Goal: Communication & Community: Answer question/provide support

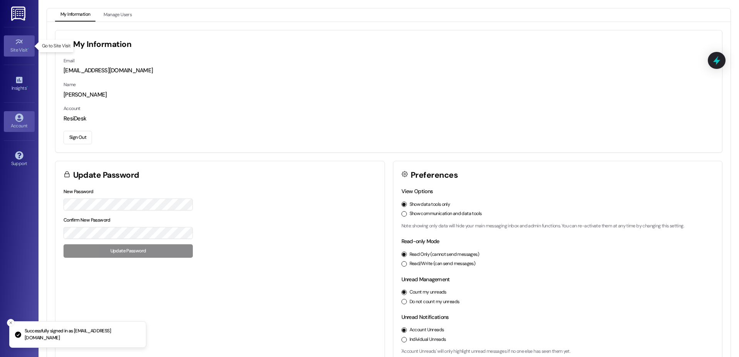
click at [17, 47] on div "Site Visit •" at bounding box center [19, 50] width 38 height 8
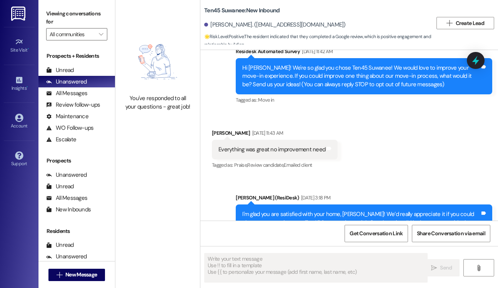
type textarea "Fetching suggested responses. Please feel free to read through the conversation…"
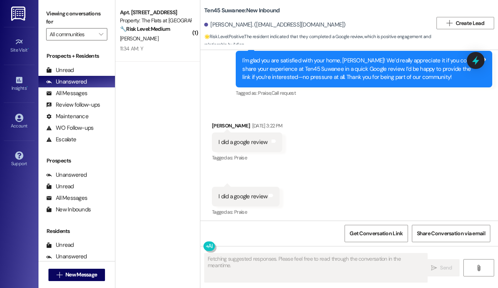
scroll to position [182, 0]
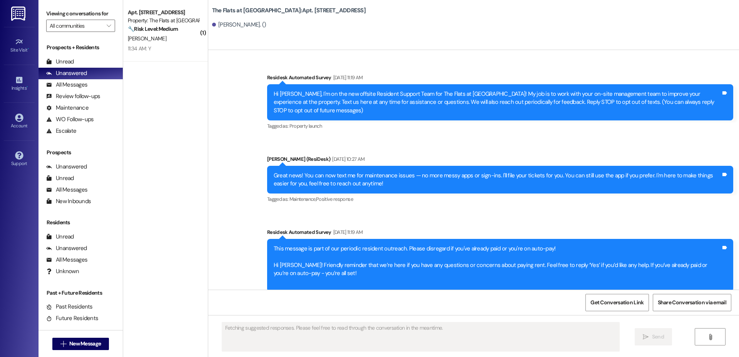
scroll to position [5602, 0]
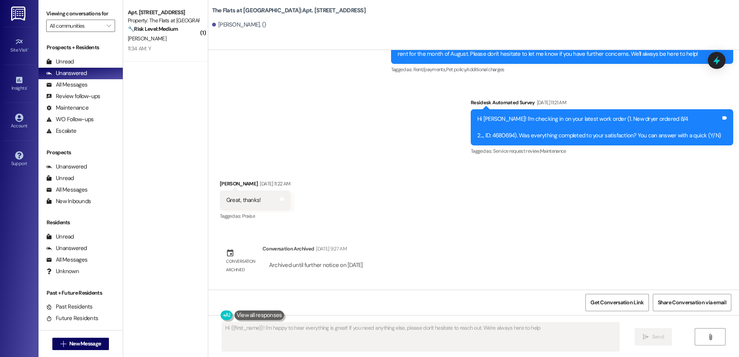
type textarea "Hi {{first_name}}! I'm happy to hear everything is great! If you need anything …"
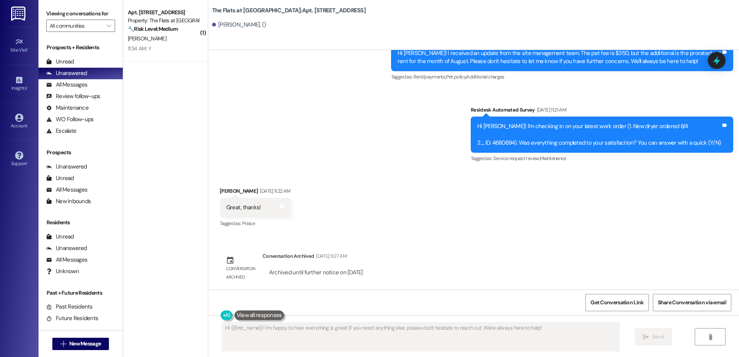
scroll to position [5578, 0]
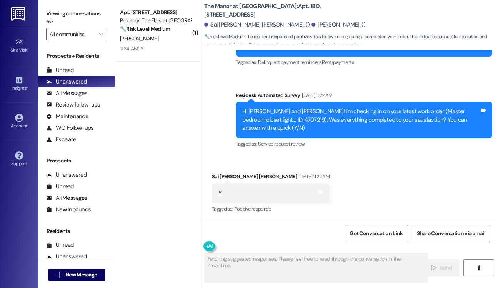
scroll to position [3800, 0]
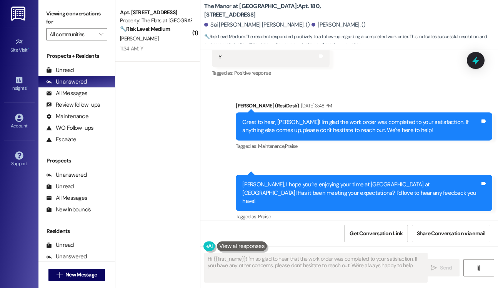
type textarea "Hi {{first_name}}! I'm so glad to hear that the work order was completed to you…"
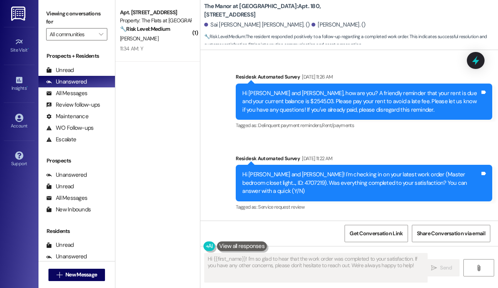
scroll to position [3774, 0]
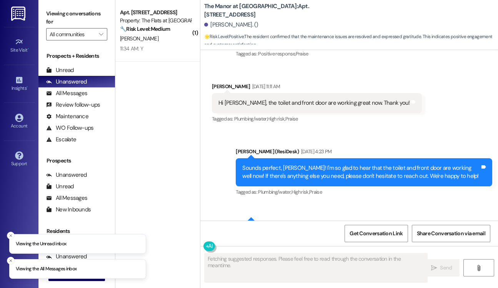
scroll to position [332, 0]
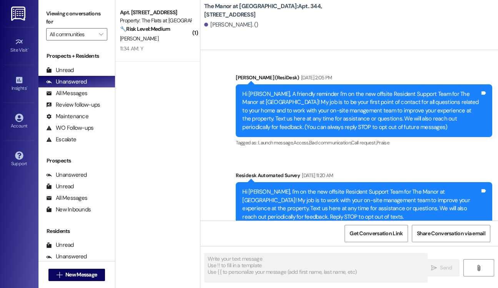
scroll to position [4942, 0]
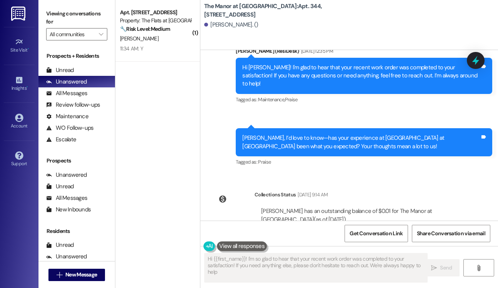
type textarea "Hi {{first_name}}! I'm so glad to hear that your recent work order was complete…"
